Goal: Task Accomplishment & Management: Use online tool/utility

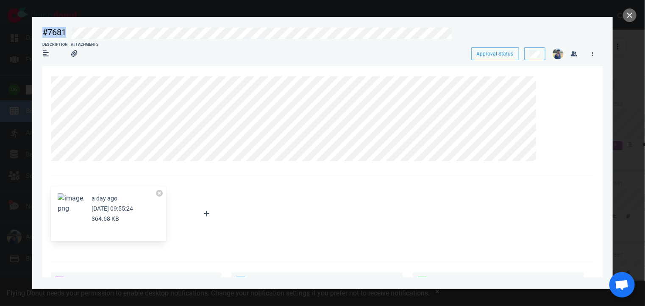
scroll to position [22, 0]
click at [592, 55] on icon at bounding box center [592, 53] width 1 height 5
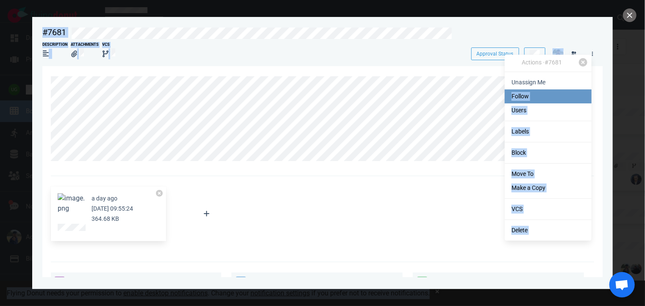
click at [479, 95] on body "Open Menu Close Menu Open Menu Filter Backlog Assignees Add users to filter by …" at bounding box center [322, 153] width 645 height 306
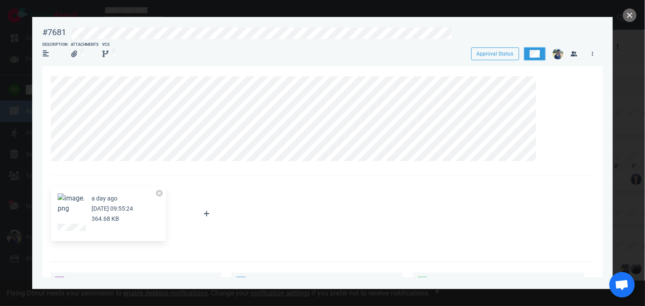
click at [535, 60] on button at bounding box center [534, 53] width 21 height 13
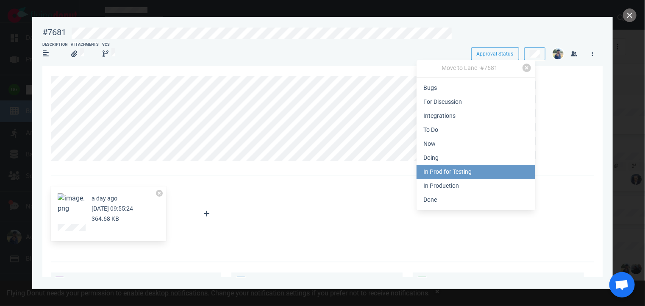
click at [459, 173] on link "In Prod for Testing" at bounding box center [476, 172] width 119 height 14
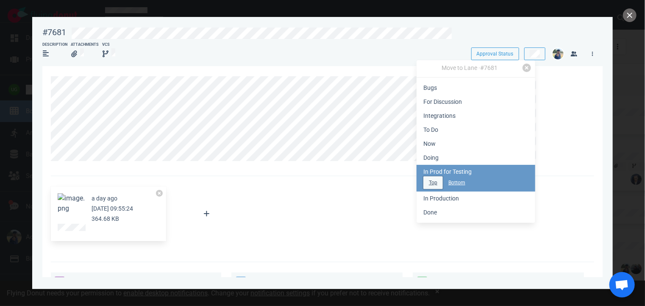
click at [432, 185] on button "Top" at bounding box center [434, 182] width 20 height 13
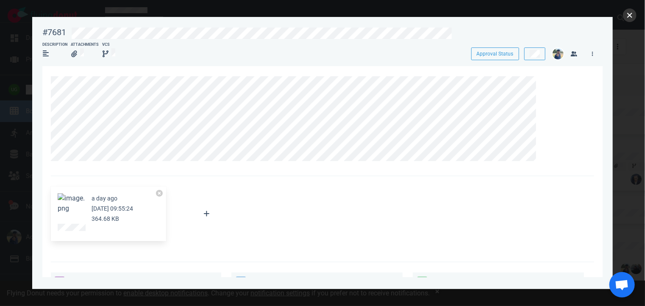
click at [627, 9] on button "close" at bounding box center [630, 15] width 14 height 14
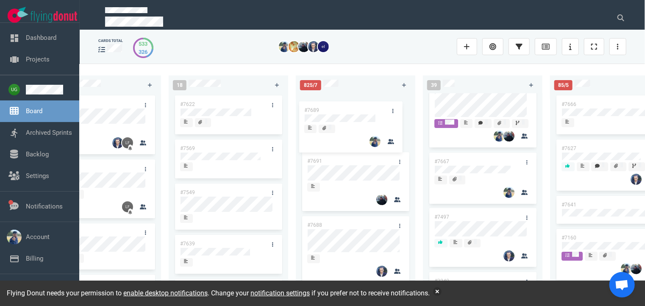
drag, startPoint x: 468, startPoint y: 226, endPoint x: 341, endPoint y: 109, distance: 172.5
click at [341, 109] on div "223 #7646 #7563 #1948 #1674 #1617 #1660 #362 #4673 51 #7633 #7625 #7602 #7598 #…" at bounding box center [363, 185] width 566 height 242
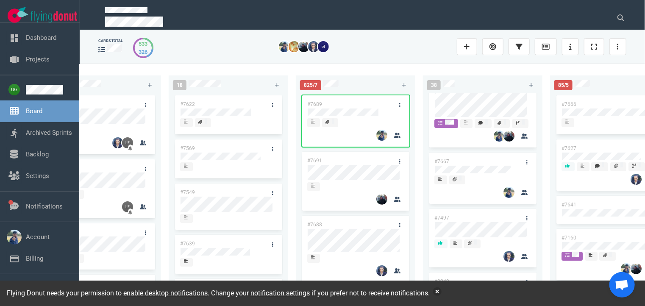
click at [445, 71] on div "38 #7583 #7667 #7497 #3249 #7664 #6492" at bounding box center [486, 184] width 127 height 229
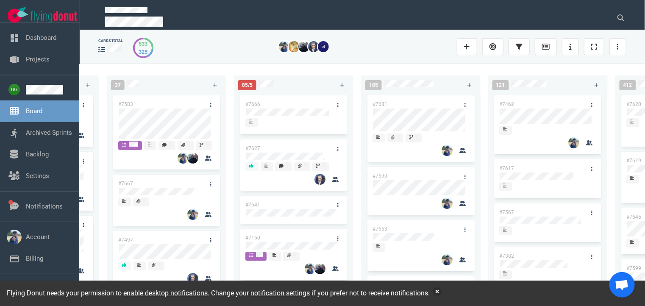
scroll to position [0, 491]
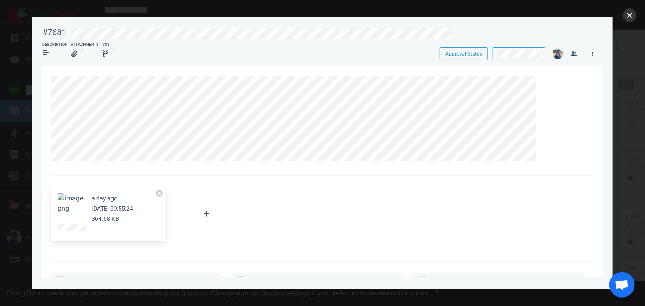
click at [630, 16] on button "close" at bounding box center [630, 15] width 14 height 14
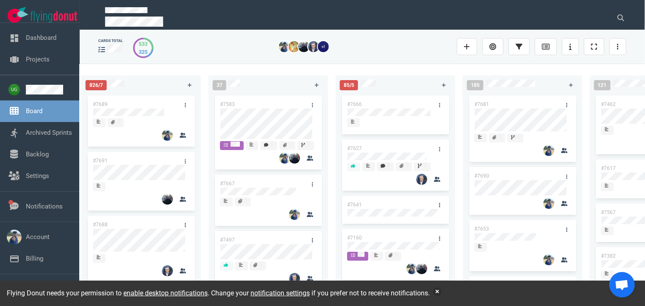
scroll to position [0, 388]
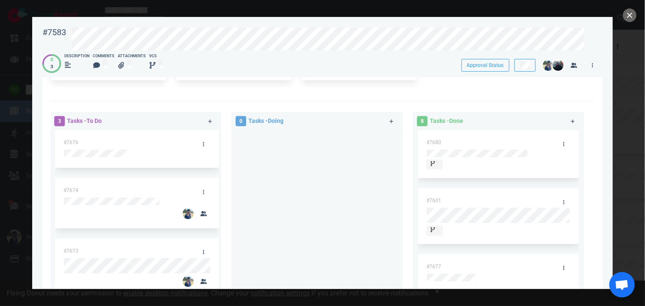
scroll to position [514, 0]
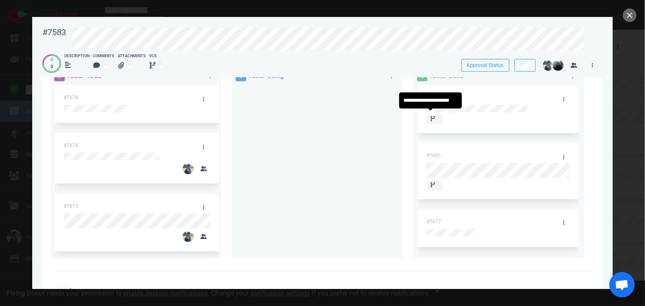
click at [431, 116] on icon at bounding box center [433, 118] width 5 height 5
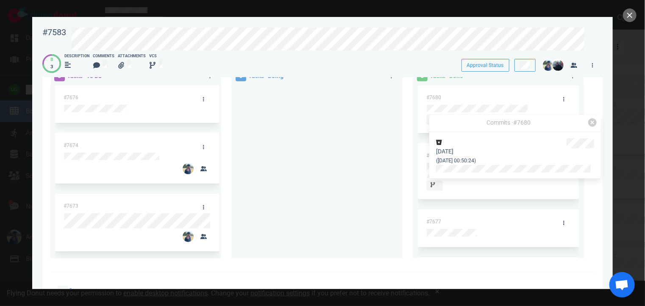
click at [288, 156] on div at bounding box center [317, 168] width 161 height 167
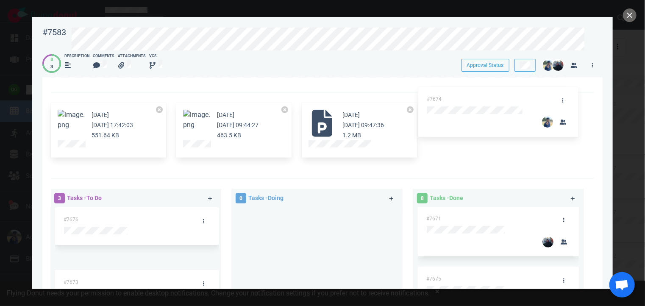
scroll to position [376, 0]
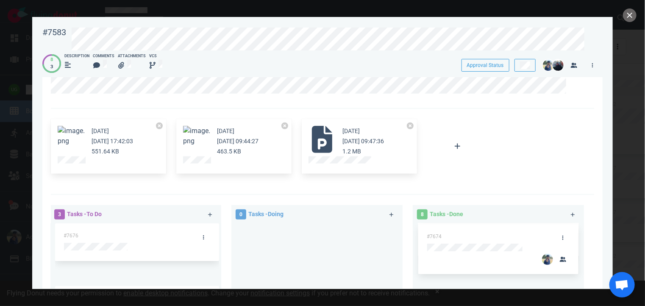
drag, startPoint x: 128, startPoint y: 142, endPoint x: 493, endPoint y: 229, distance: 375.3
click at [493, 229] on div "3 Tasks - To Do #7676 #7674 #7673 #7674 0 Tasks - Doing 8 Tasks - Done #7680 #7…" at bounding box center [320, 302] width 549 height 205
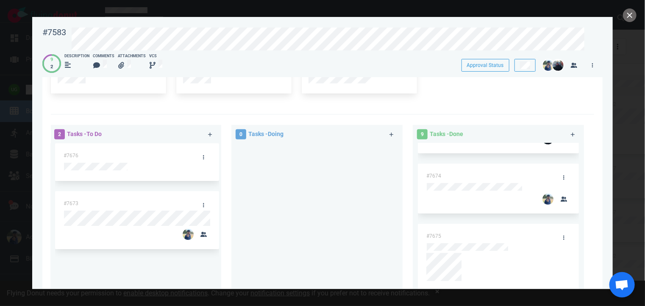
scroll to position [212, 0]
